Goal: Information Seeking & Learning: Learn about a topic

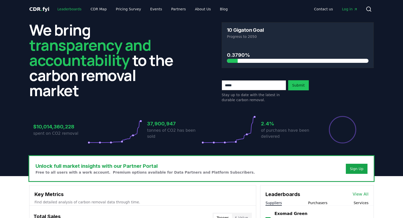
click at [62, 9] on link "Leaderboards" at bounding box center [69, 9] width 32 height 9
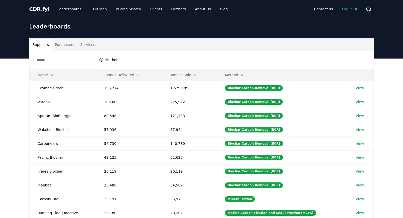
click at [85, 45] on button "Services" at bounding box center [87, 45] width 21 height 12
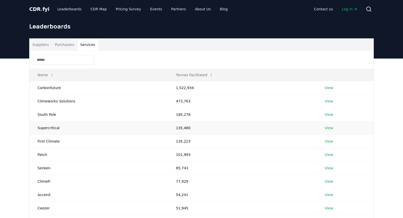
click at [325, 127] on link "View" at bounding box center [329, 127] width 8 height 5
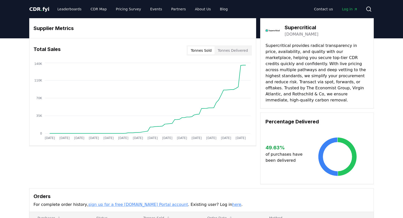
click at [211, 50] on button "Tonnes Sold" at bounding box center [201, 50] width 27 height 8
click at [233, 50] on button "Tonnes Delivered" at bounding box center [233, 50] width 36 height 8
click at [197, 50] on button "Tonnes Sold" at bounding box center [201, 50] width 27 height 8
click at [234, 50] on button "Tonnes Delivered" at bounding box center [233, 50] width 36 height 8
click at [208, 51] on button "Tonnes Sold" at bounding box center [201, 50] width 27 height 8
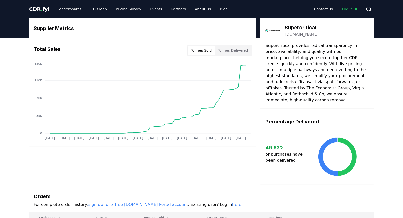
scroll to position [93, 0]
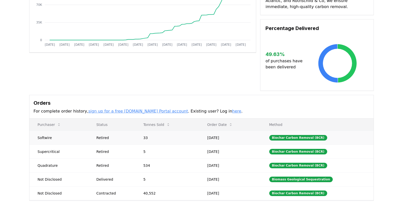
click at [39, 131] on td "Softwire" at bounding box center [58, 138] width 59 height 14
click at [24, 113] on div "Supplier Metrics Total Sales Tonnes Sold Tonnes Delivered Jan 2019 Jul 2019 Jan…" at bounding box center [201, 83] width 403 height 276
